Goal: Task Accomplishment & Management: Manage account settings

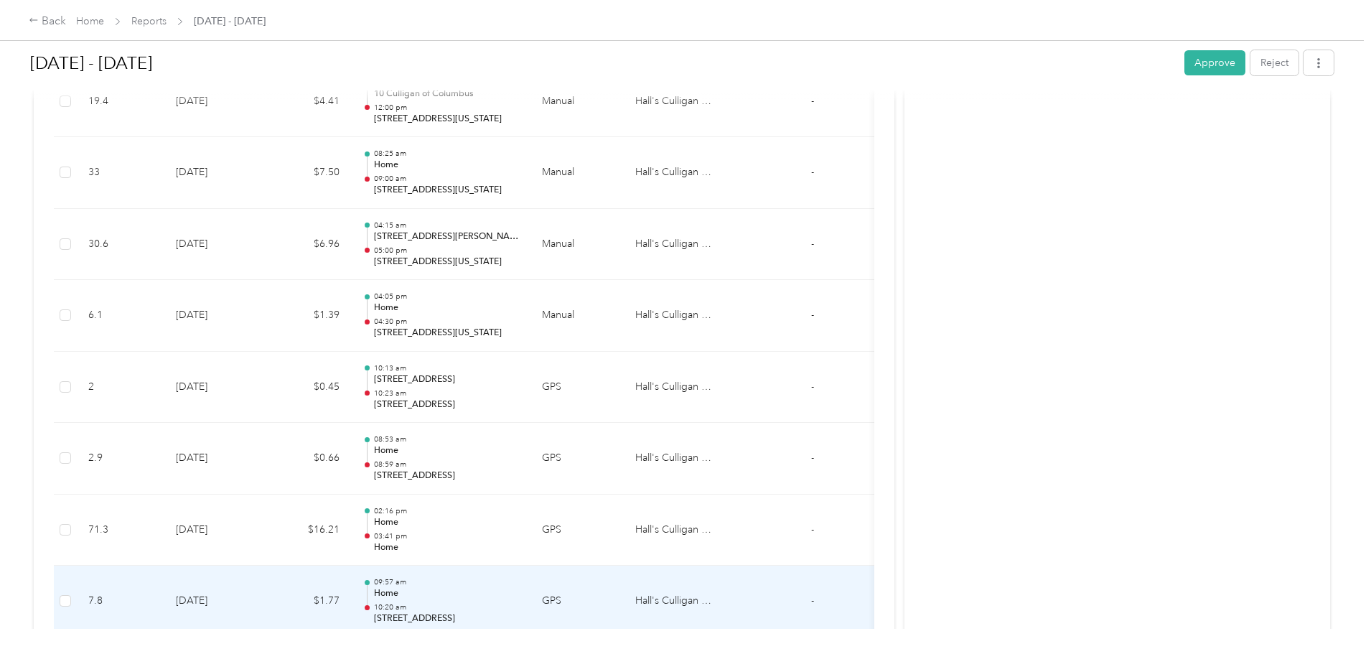
scroll to position [3057, 0]
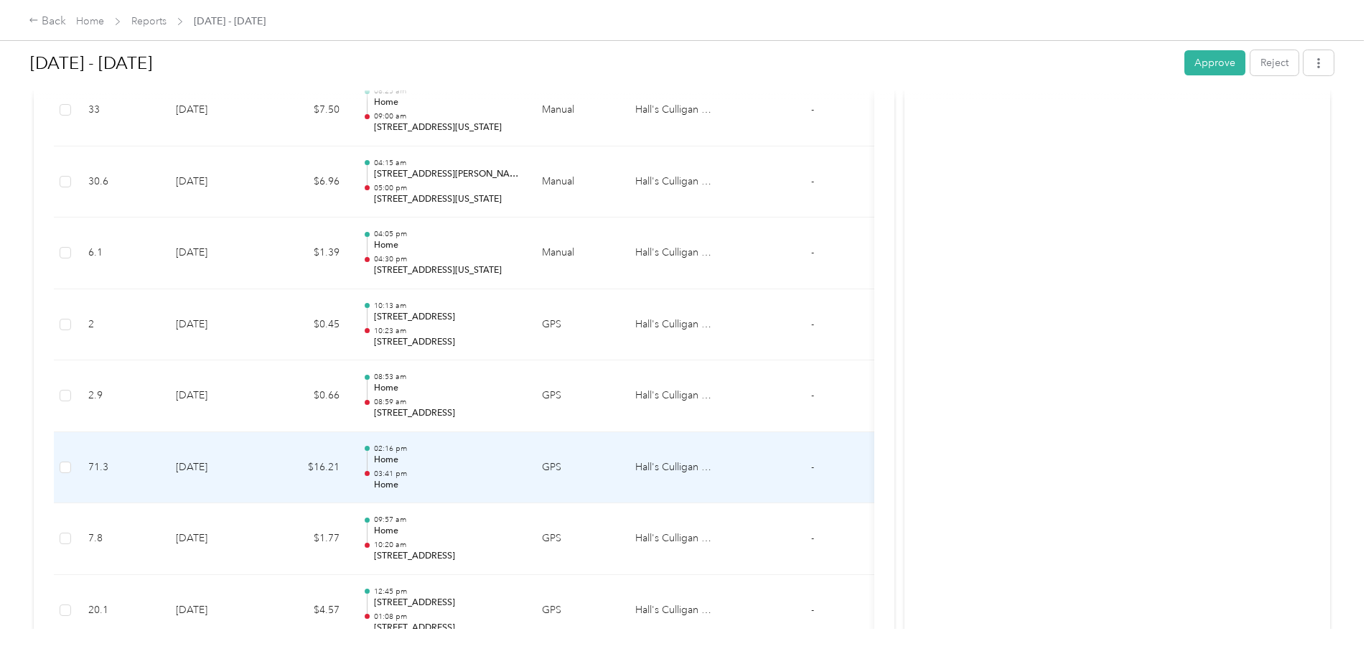
click at [519, 467] on div "02:16 pm Home 03:41 pm Home" at bounding box center [446, 468] width 145 height 48
click at [501, 477] on p "03:41 pm" at bounding box center [446, 474] width 145 height 10
click at [519, 467] on div "02:16 pm Home 03:41 pm Home" at bounding box center [446, 468] width 145 height 48
click at [732, 464] on td "Hall's Culligan Water" at bounding box center [678, 468] width 108 height 72
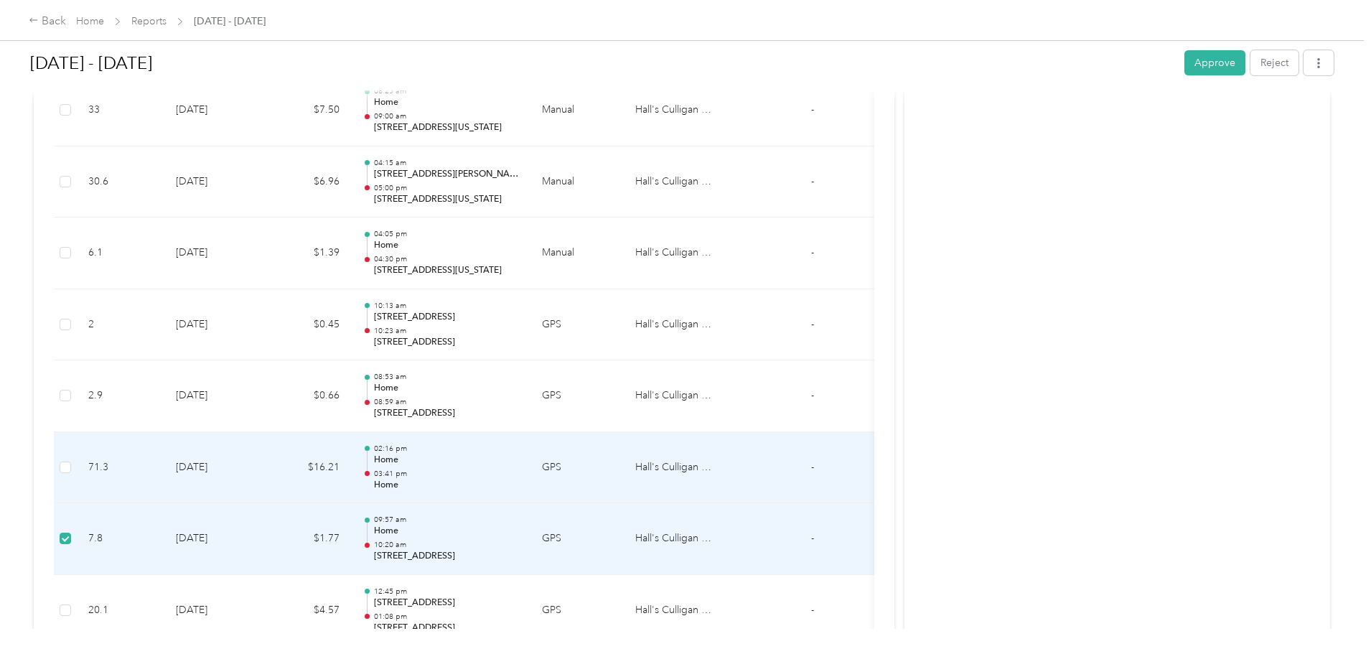
click at [519, 465] on p "Home" at bounding box center [446, 460] width 145 height 13
click at [519, 460] on p "Home" at bounding box center [446, 460] width 145 height 13
click at [519, 461] on p "Home" at bounding box center [446, 460] width 145 height 13
click at [497, 485] on p "Home" at bounding box center [446, 485] width 145 height 13
click at [624, 466] on td "GPS" at bounding box center [577, 468] width 93 height 72
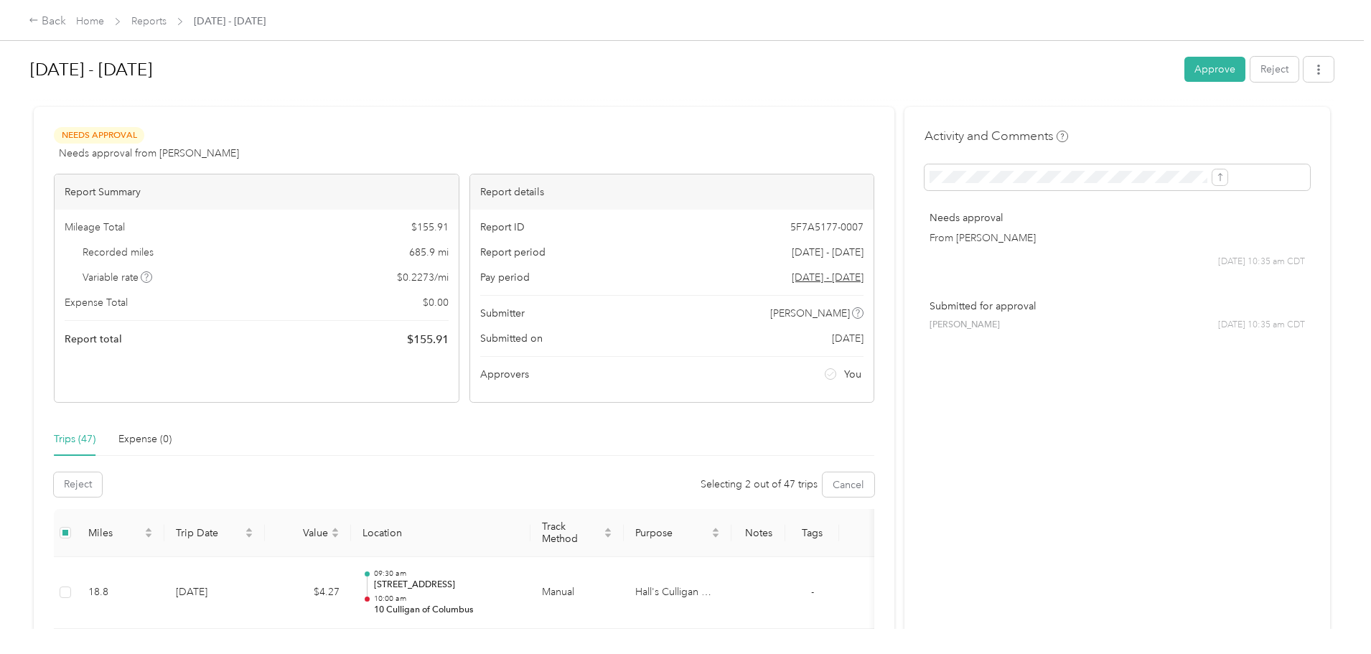
scroll to position [0, 0]
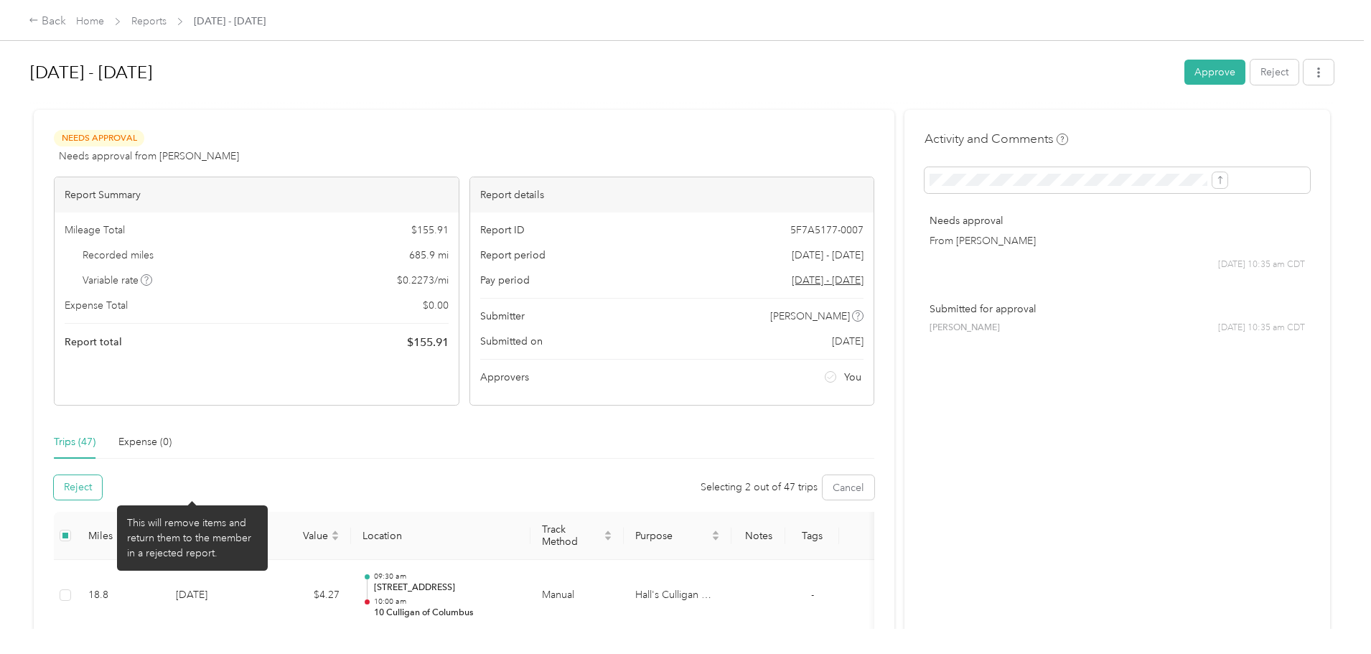
click at [102, 486] on button "Reject" at bounding box center [78, 487] width 48 height 24
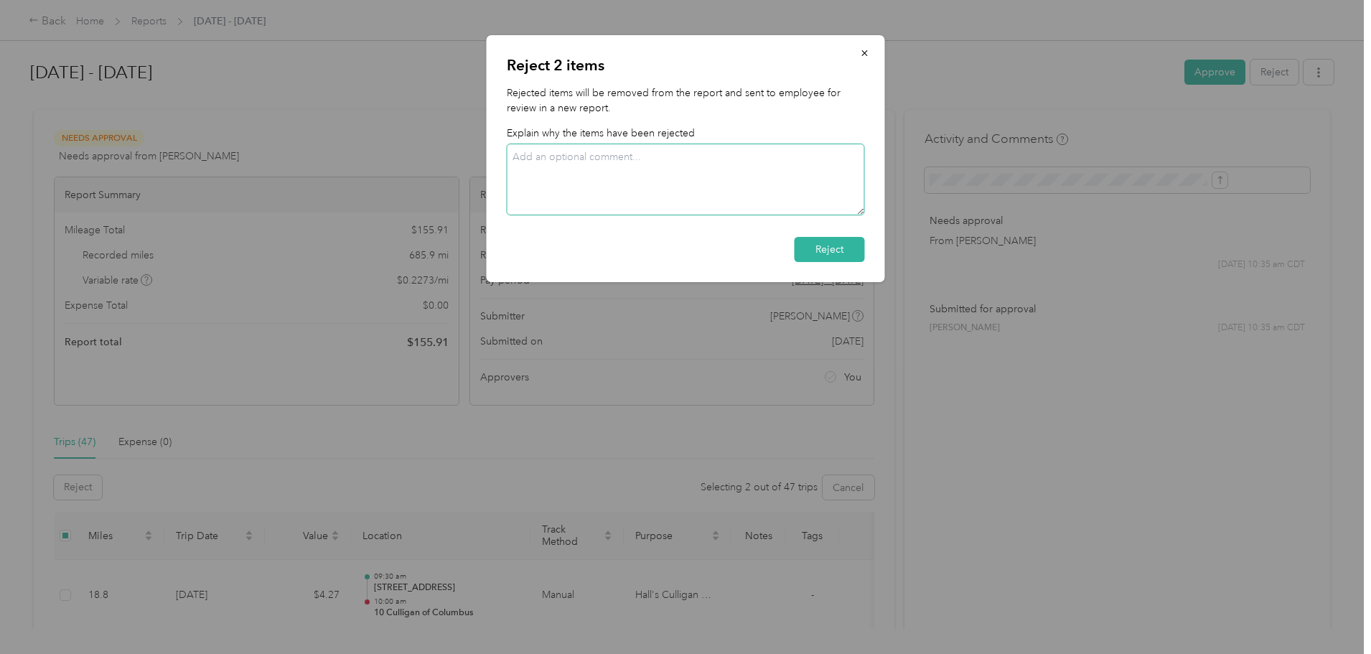
click at [561, 160] on textarea at bounding box center [686, 180] width 358 height 72
type textarea "Trips were Home to [PERSON_NAME]"
click at [857, 253] on button "Reject" at bounding box center [830, 249] width 70 height 25
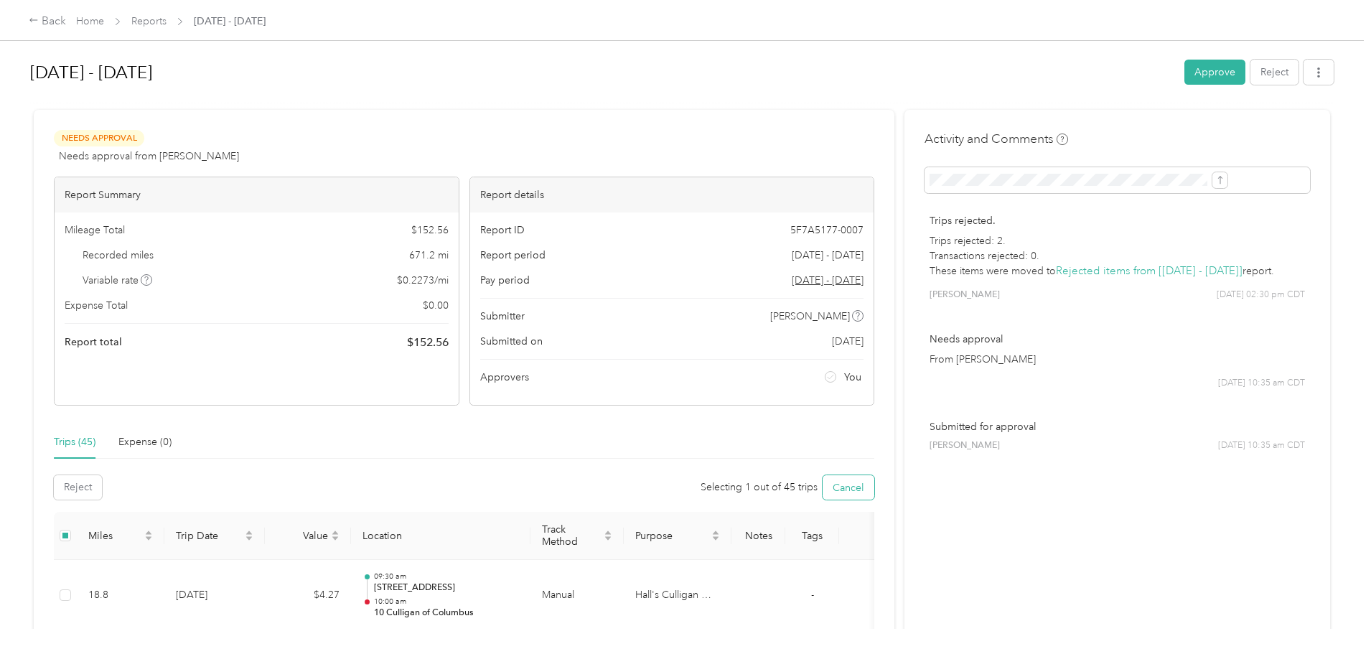
click at [823, 496] on button "Cancel" at bounding box center [849, 487] width 52 height 24
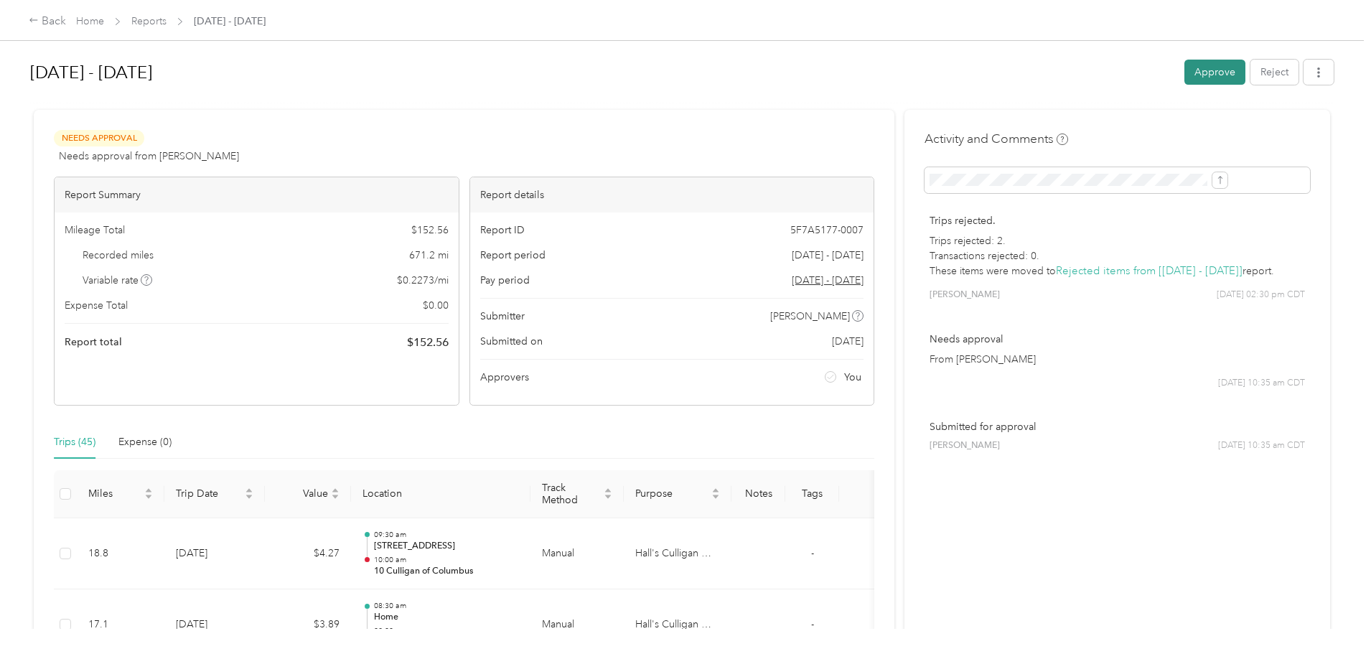
click at [1185, 74] on button "Approve" at bounding box center [1215, 72] width 61 height 25
